Goal: Find specific page/section: Find specific page/section

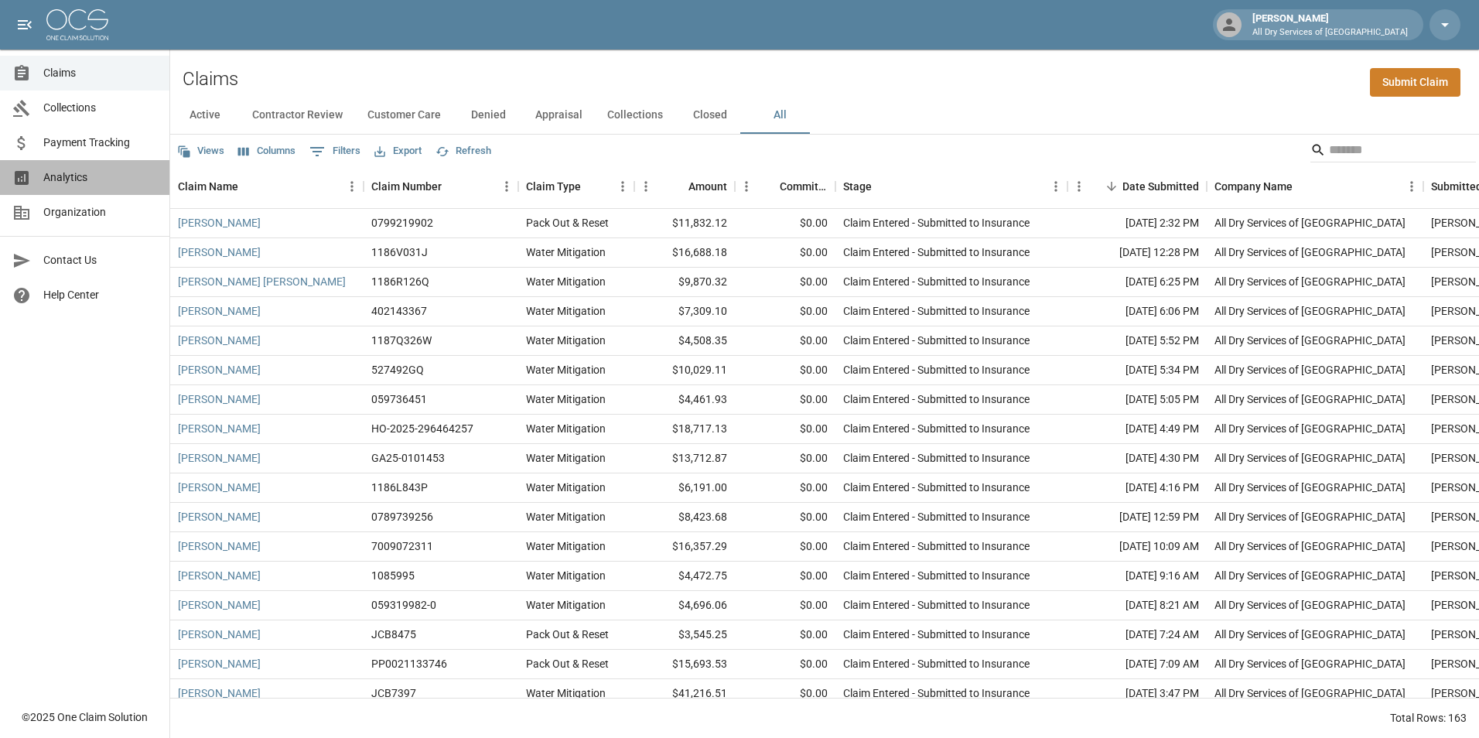
click at [97, 169] on span "Analytics" at bounding box center [100, 177] width 114 height 16
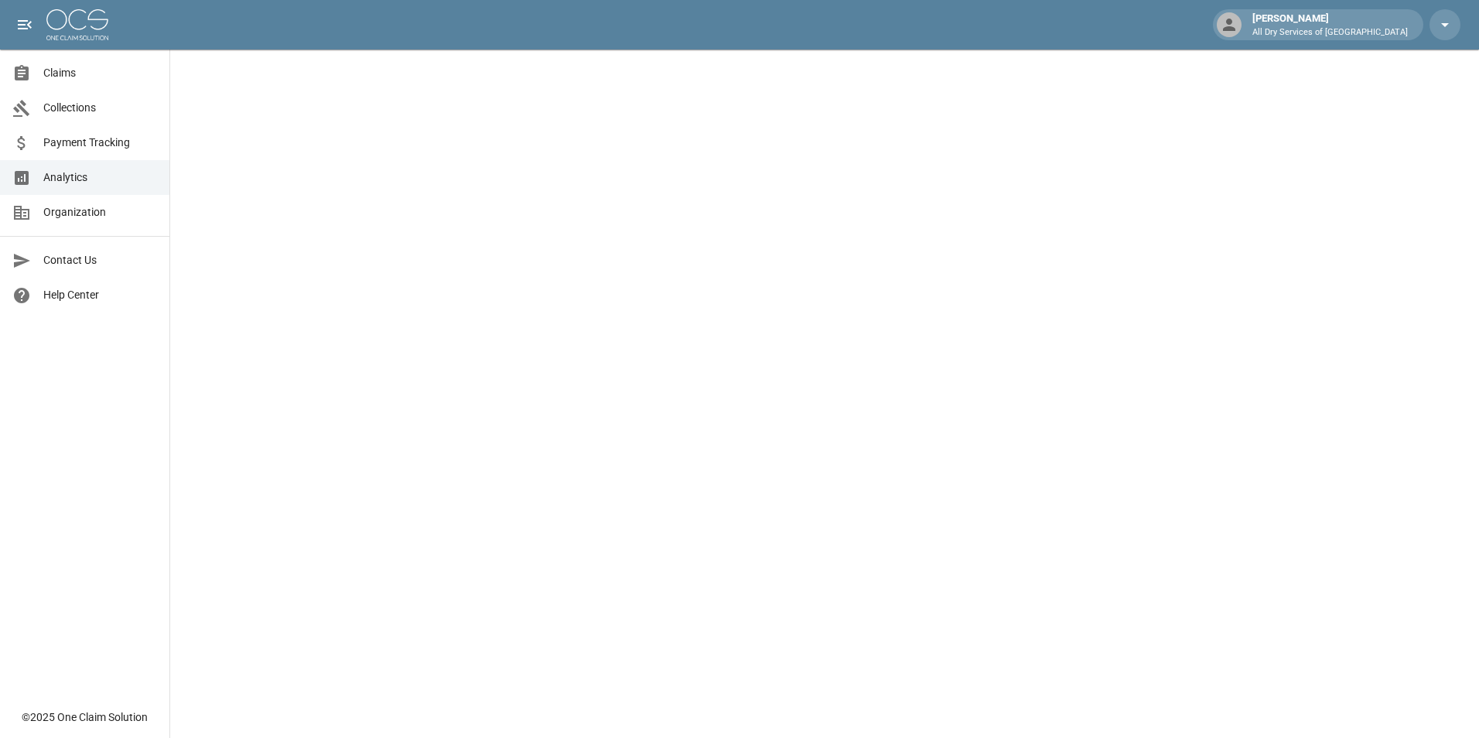
click at [68, 70] on span "Claims" at bounding box center [100, 73] width 114 height 16
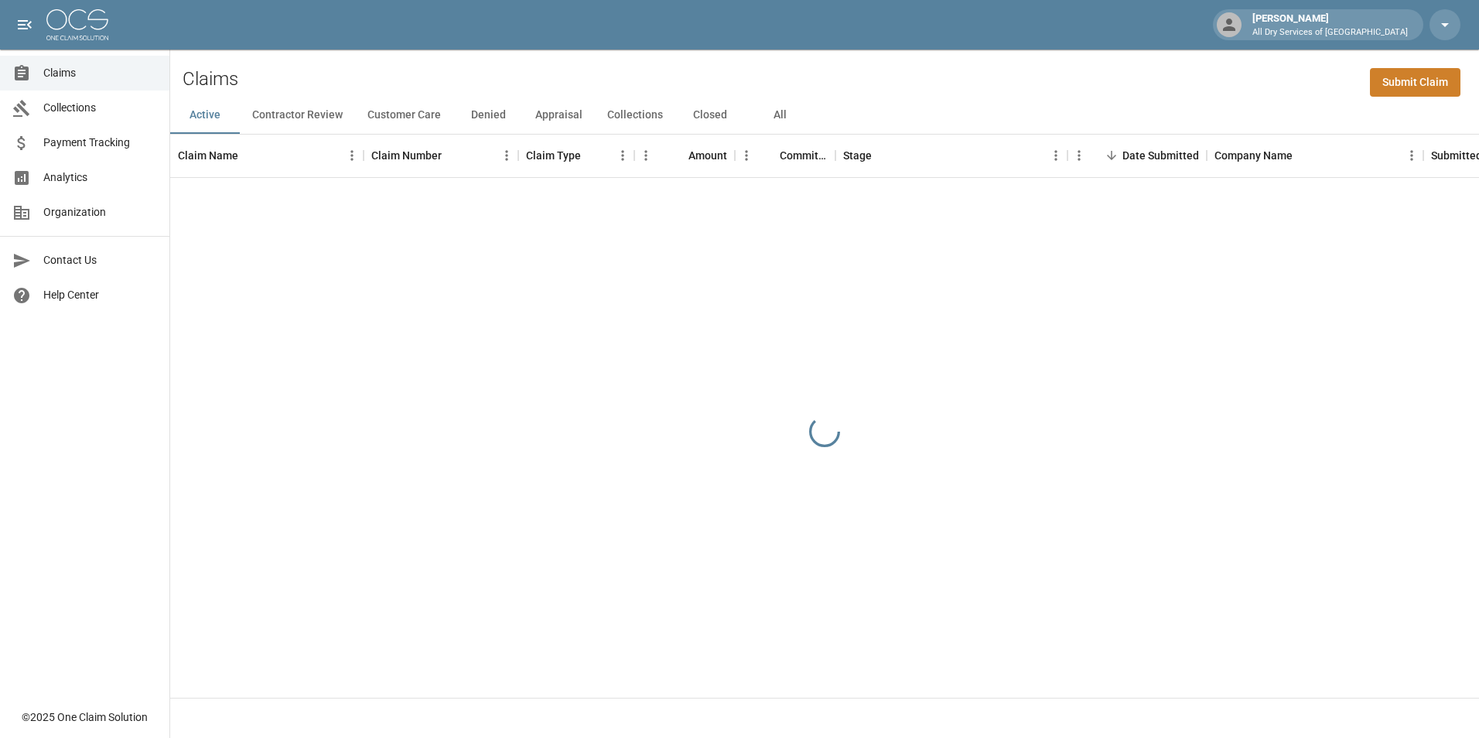
click at [768, 118] on button "All" at bounding box center [780, 115] width 70 height 37
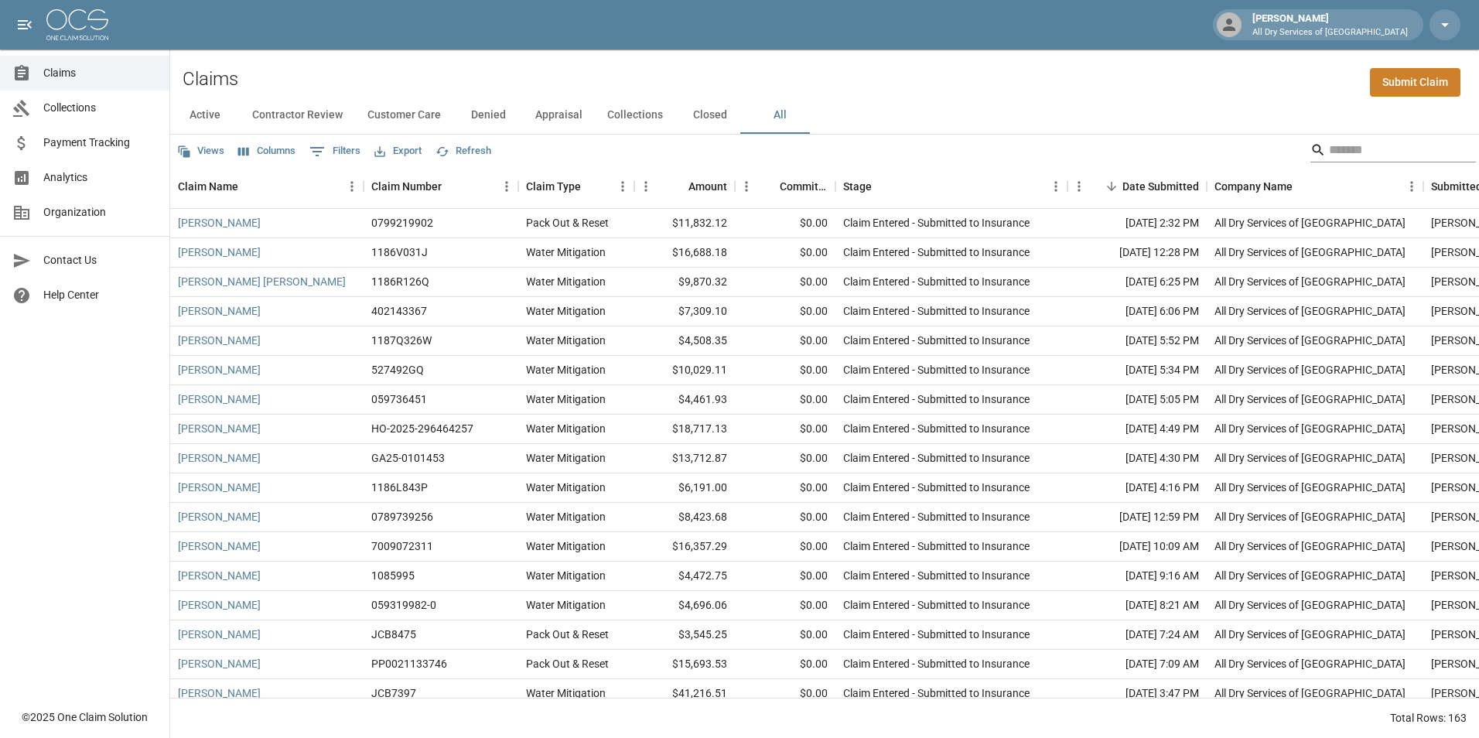
click at [1329, 149] on input "Search" at bounding box center [1391, 150] width 124 height 25
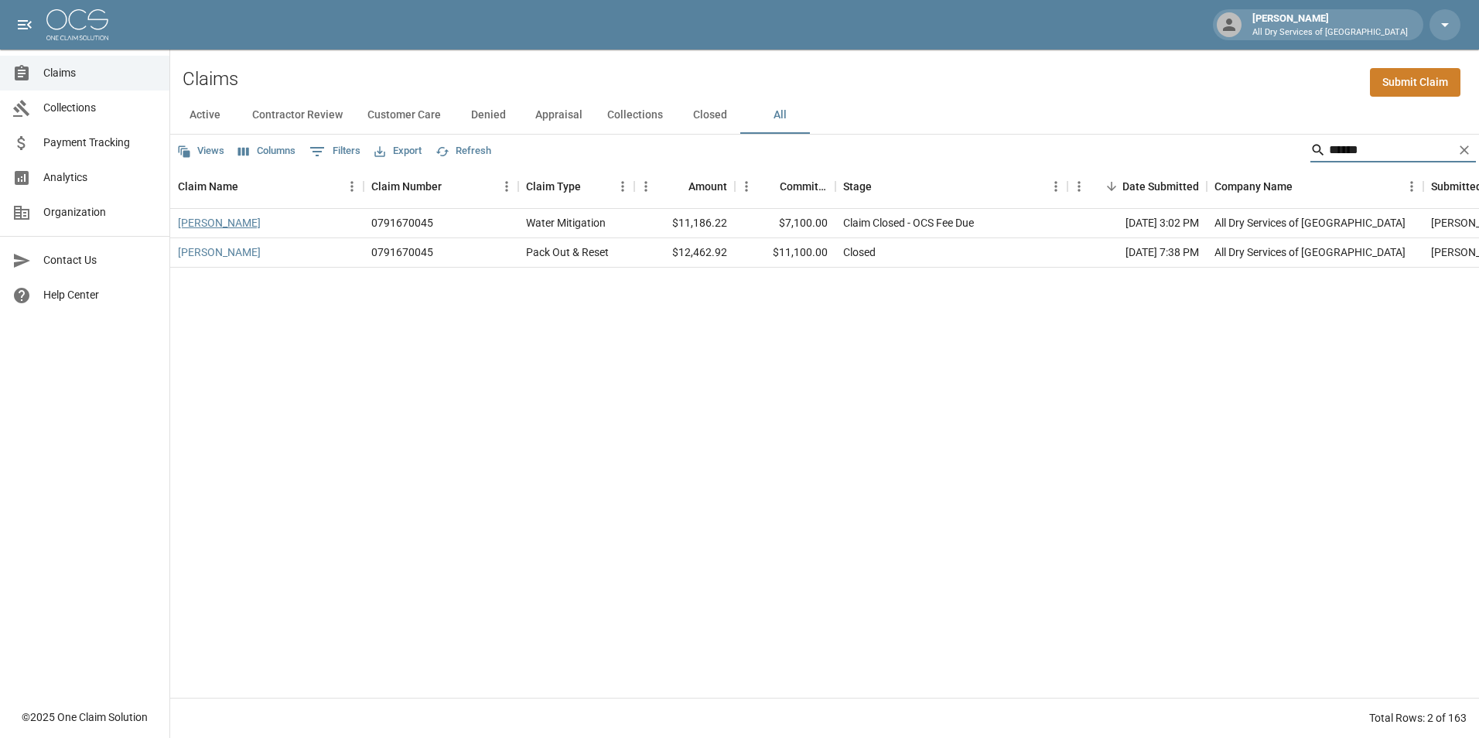
type input "******"
click at [203, 223] on link "[PERSON_NAME]" at bounding box center [219, 222] width 83 height 15
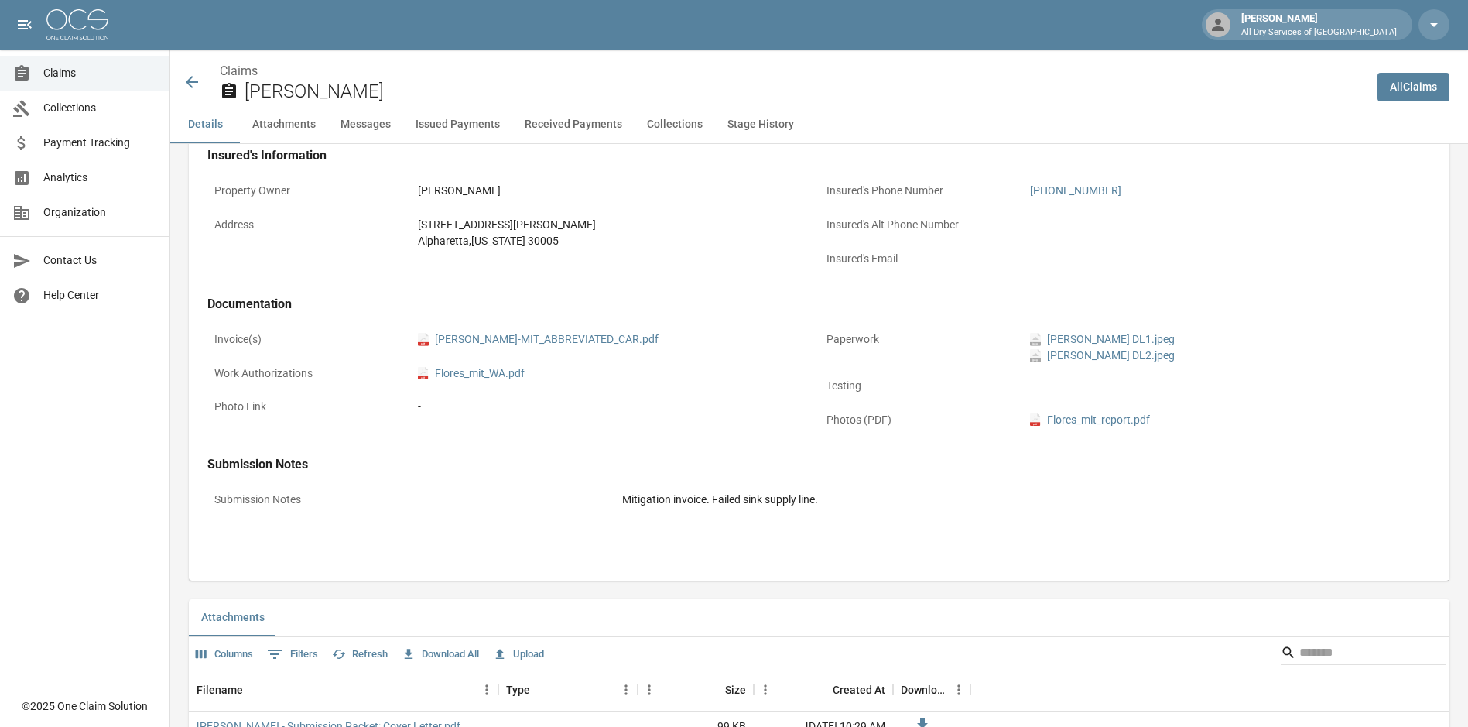
scroll to position [464, 0]
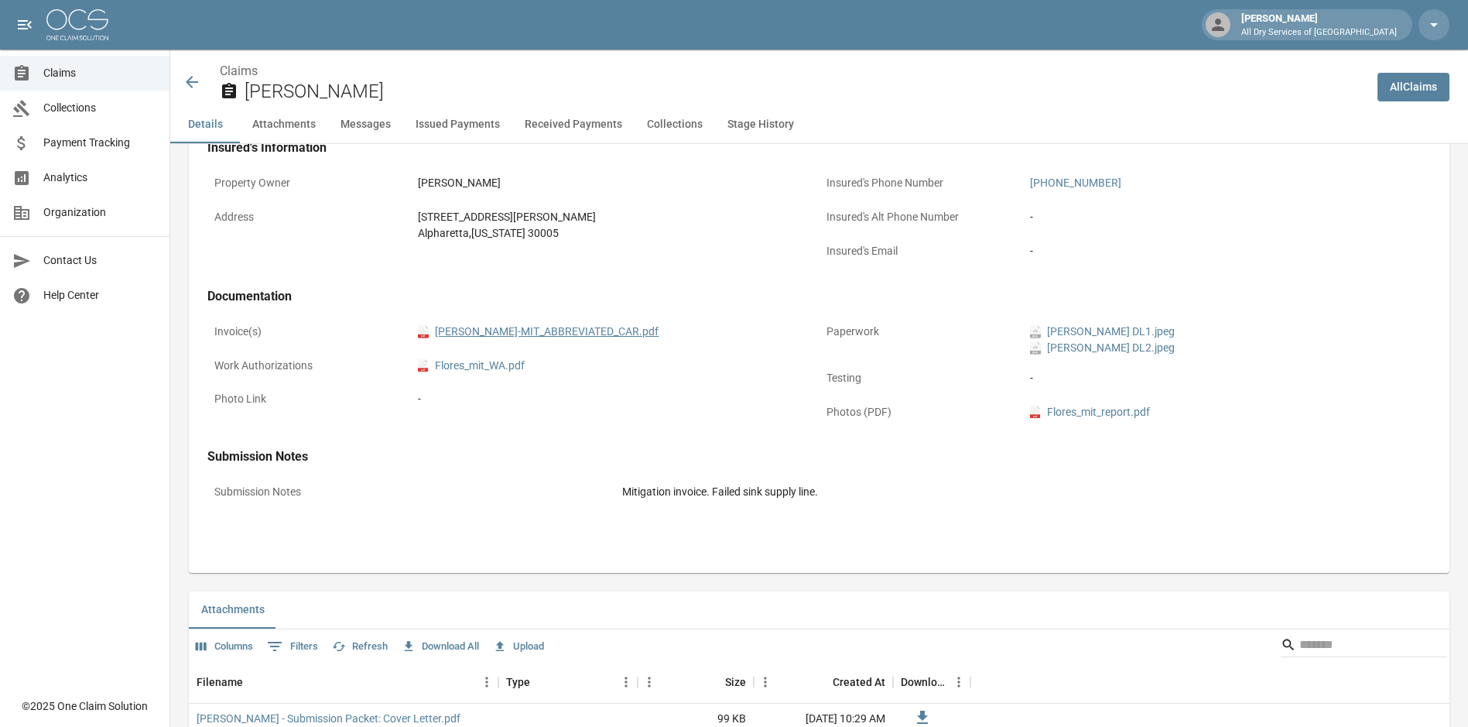
click at [558, 327] on link "pdf JOSH_FLORES-MIT_ABBREVIATED_CAR.pdf" at bounding box center [538, 331] width 241 height 16
click at [187, 84] on icon at bounding box center [192, 82] width 12 height 12
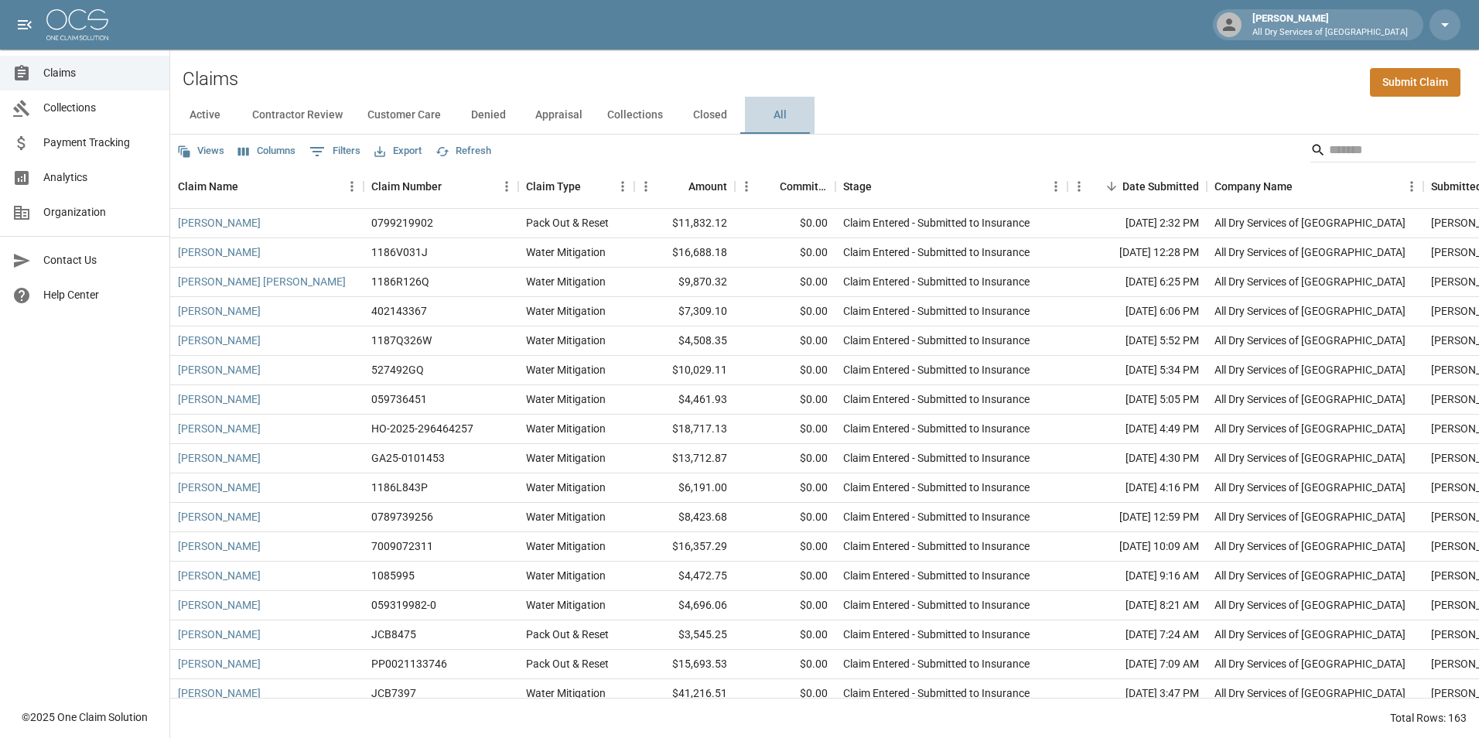
click at [778, 115] on button "All" at bounding box center [780, 115] width 70 height 37
